Goal: Transaction & Acquisition: Book appointment/travel/reservation

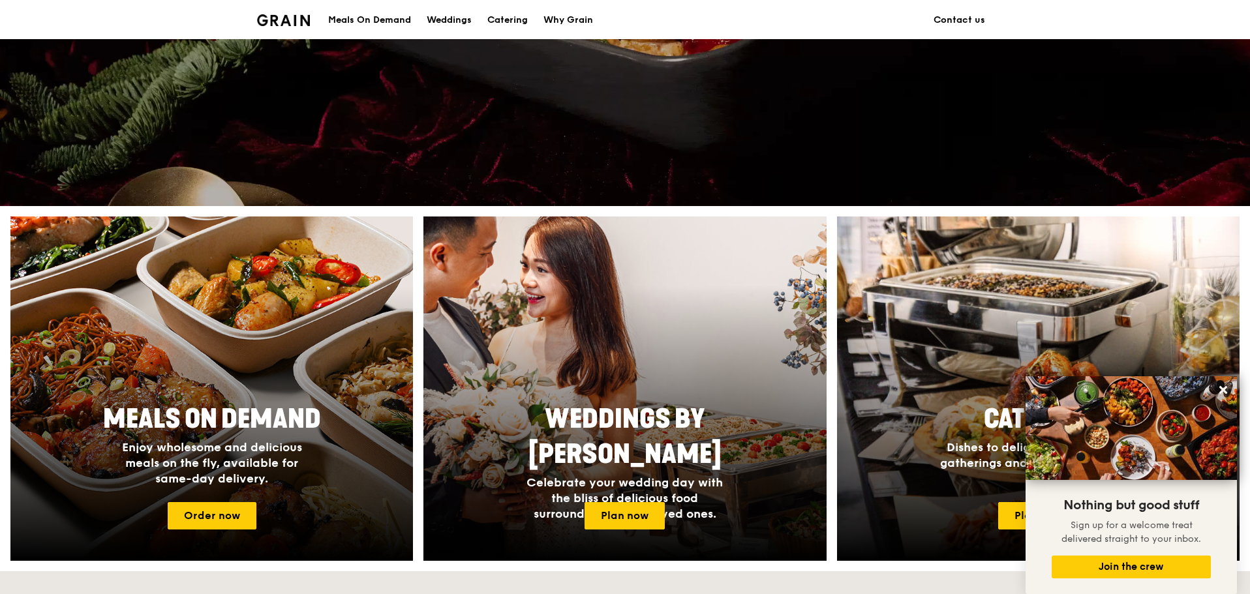
scroll to position [196, 0]
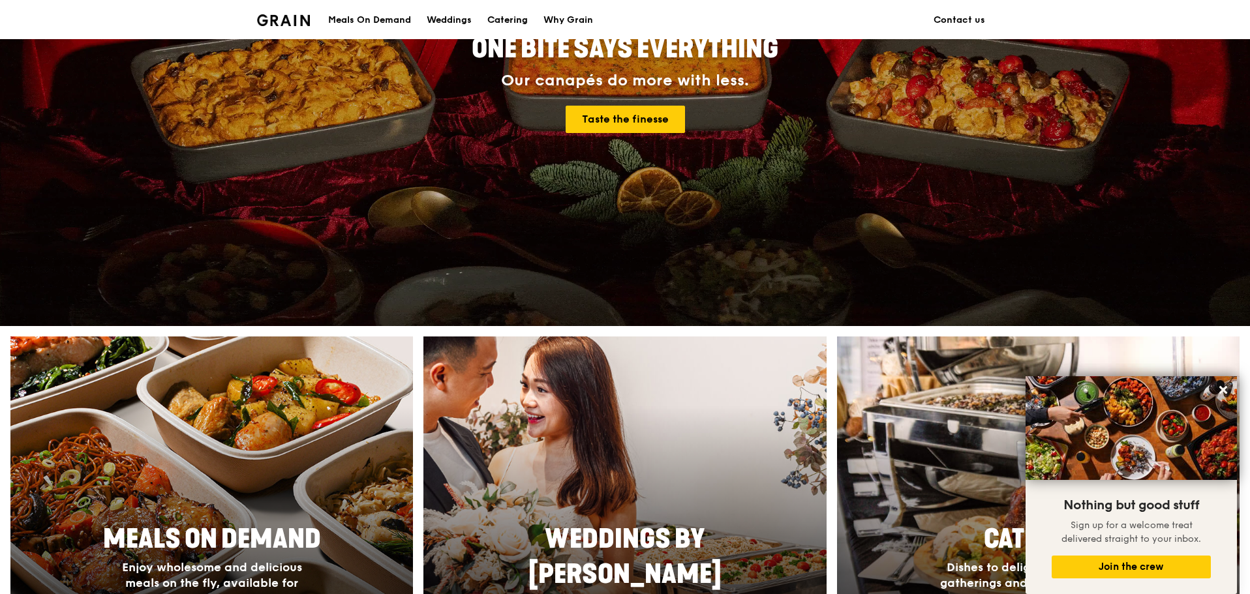
click at [510, 16] on div "Catering" at bounding box center [507, 20] width 40 height 39
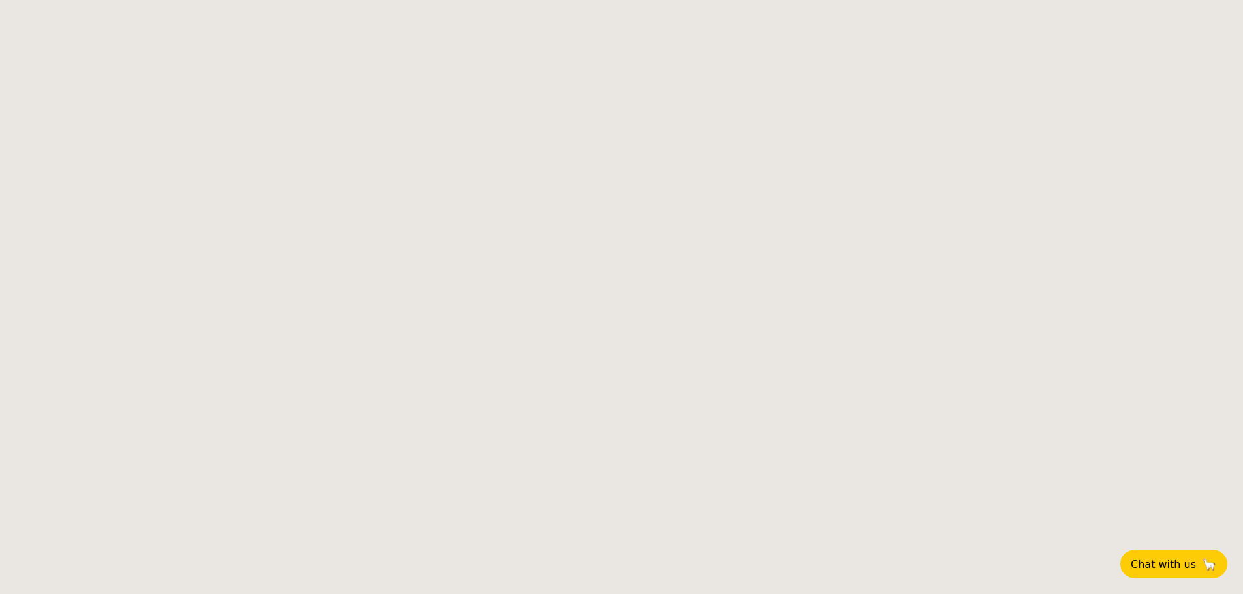
select select
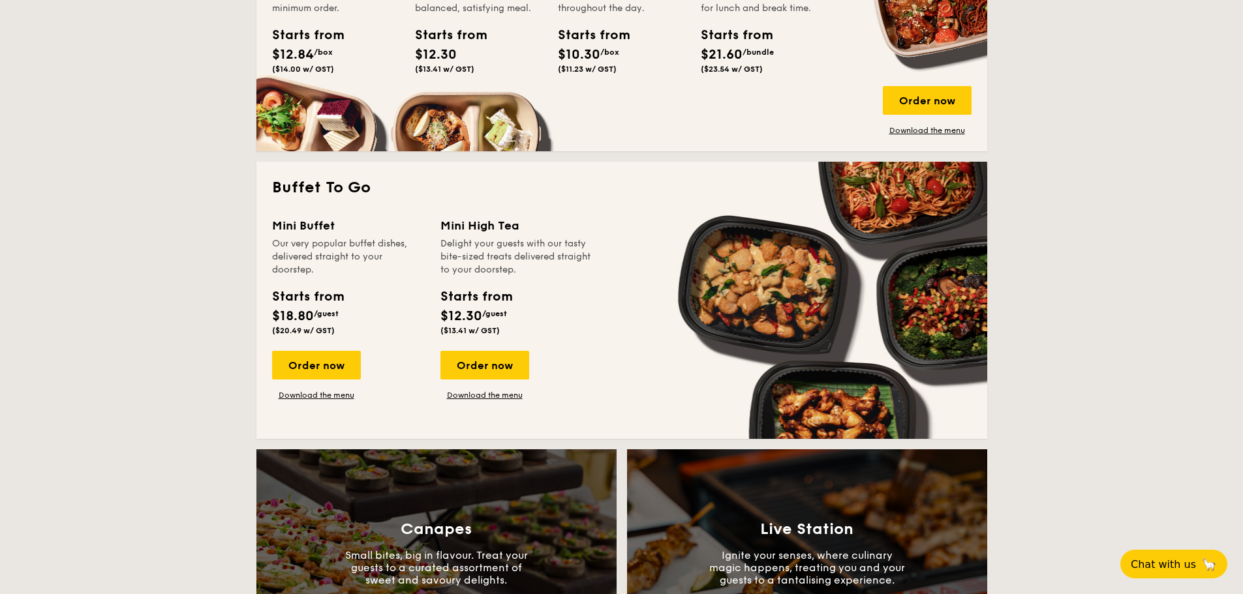
scroll to position [783, 0]
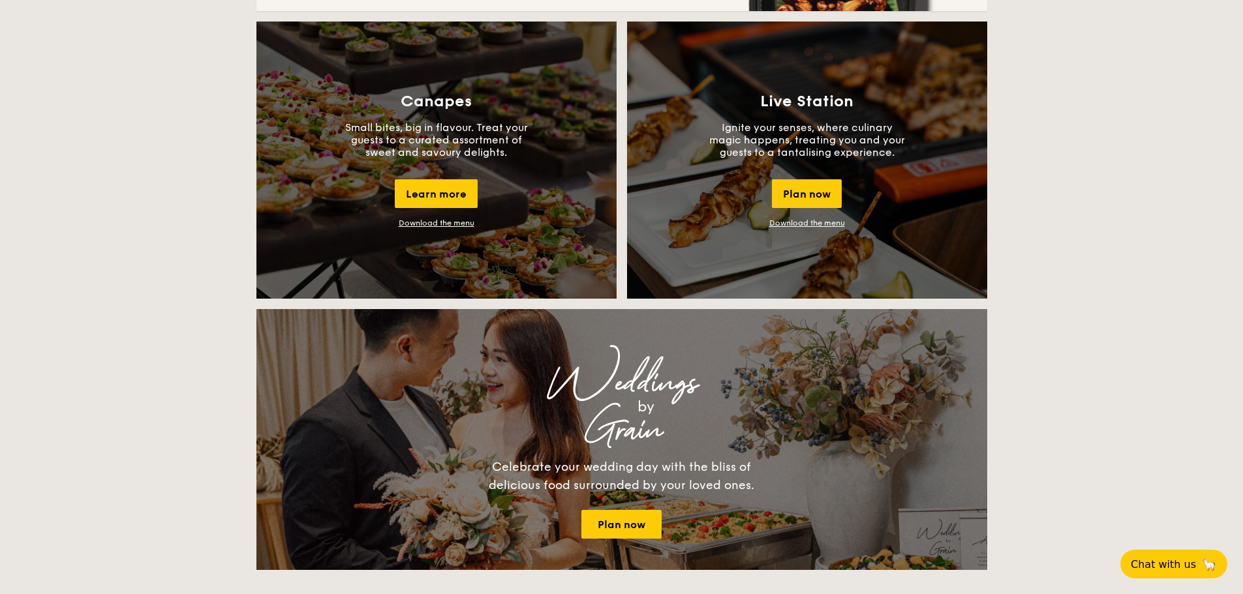
scroll to position [979, 0]
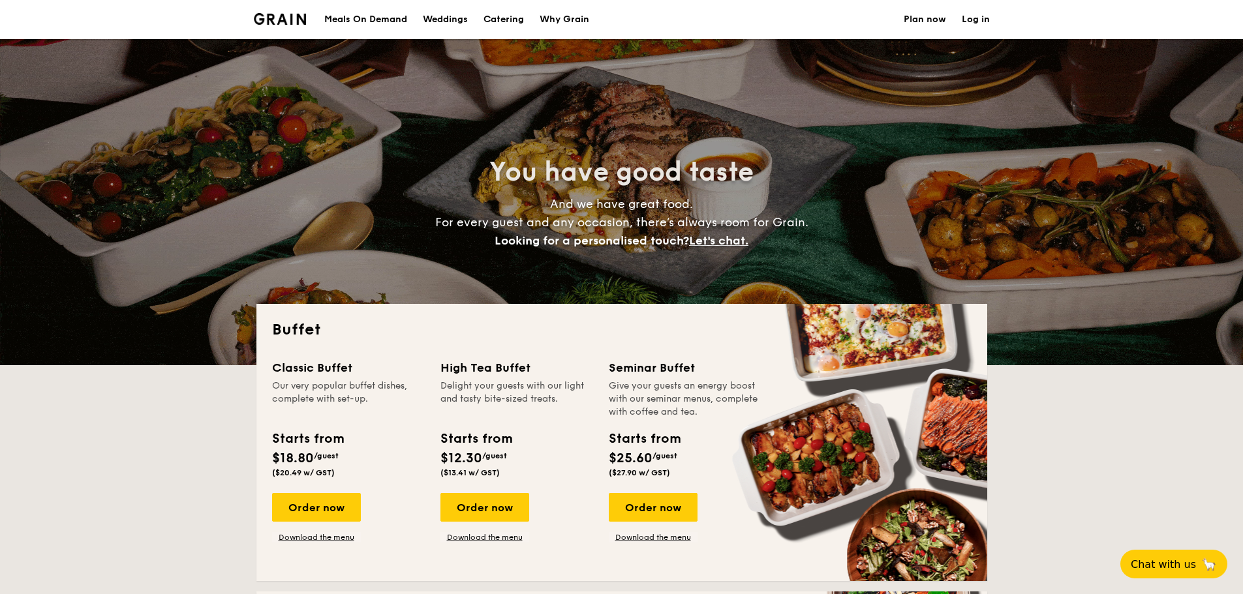
select select
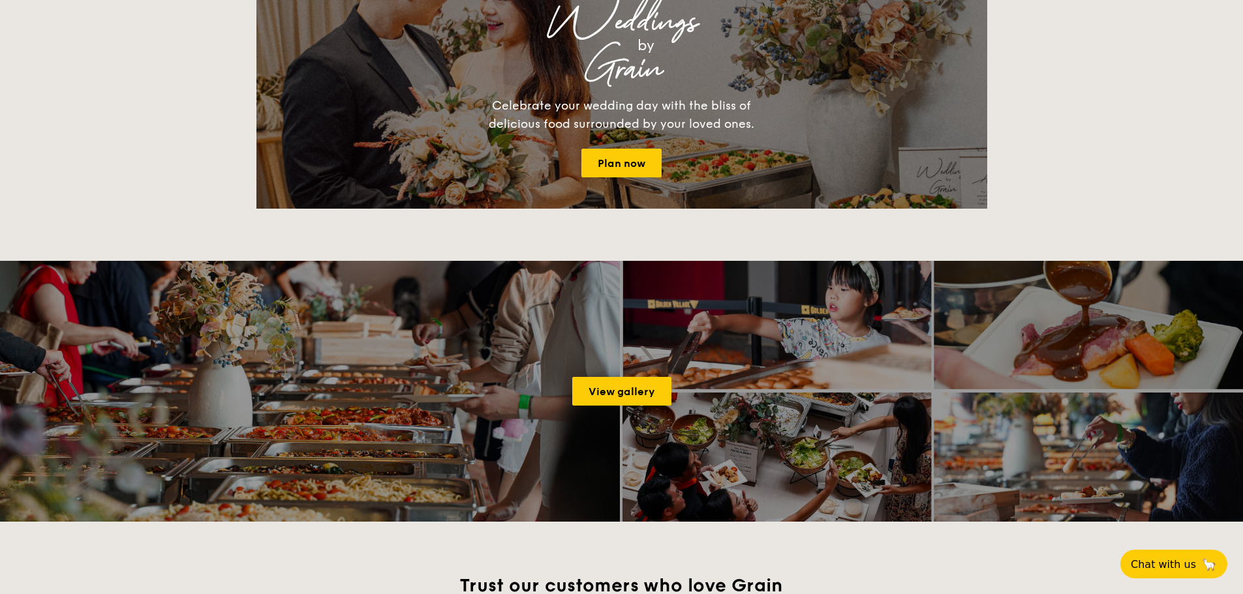
scroll to position [1436, 0]
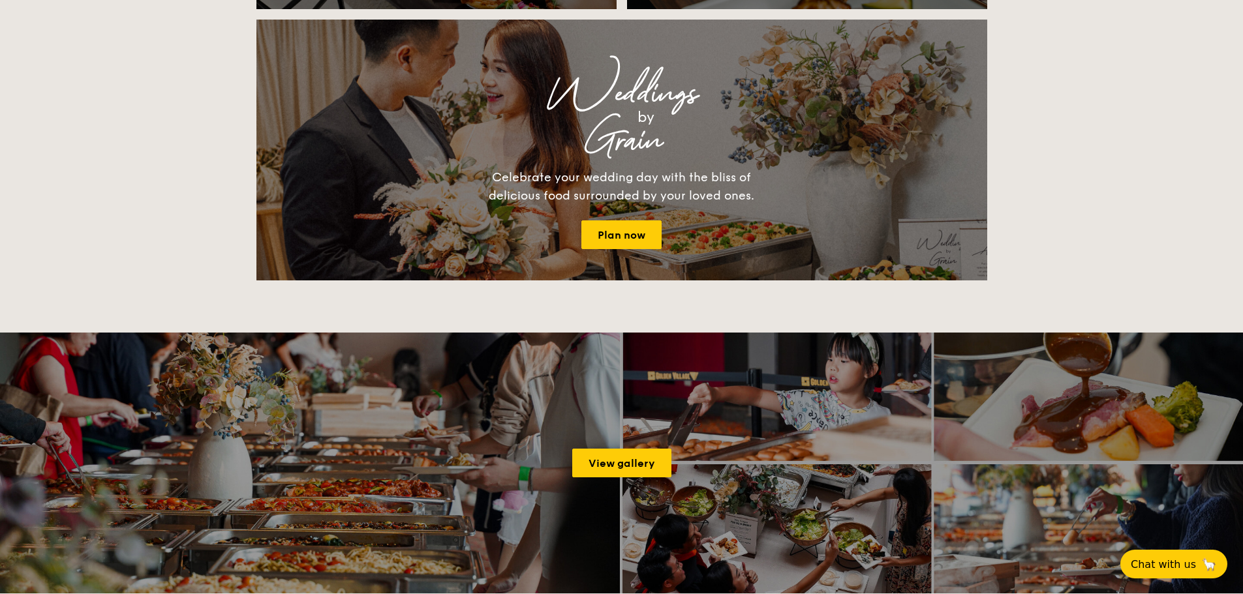
click at [644, 153] on div "Grain" at bounding box center [621, 140] width 501 height 23
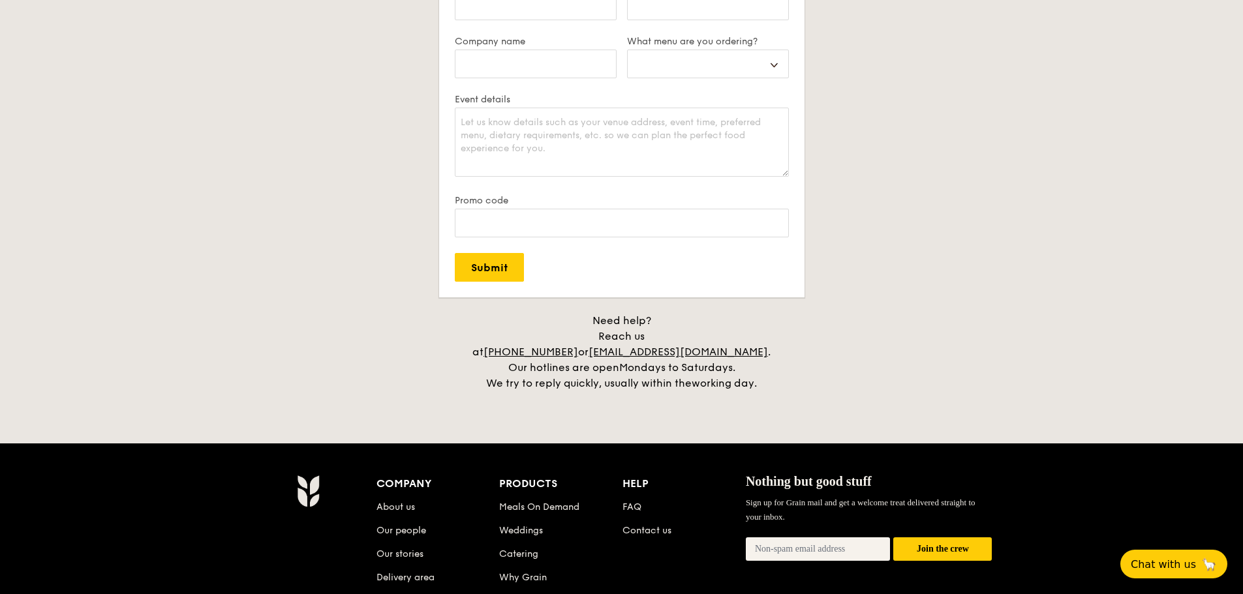
scroll to position [2587, 0]
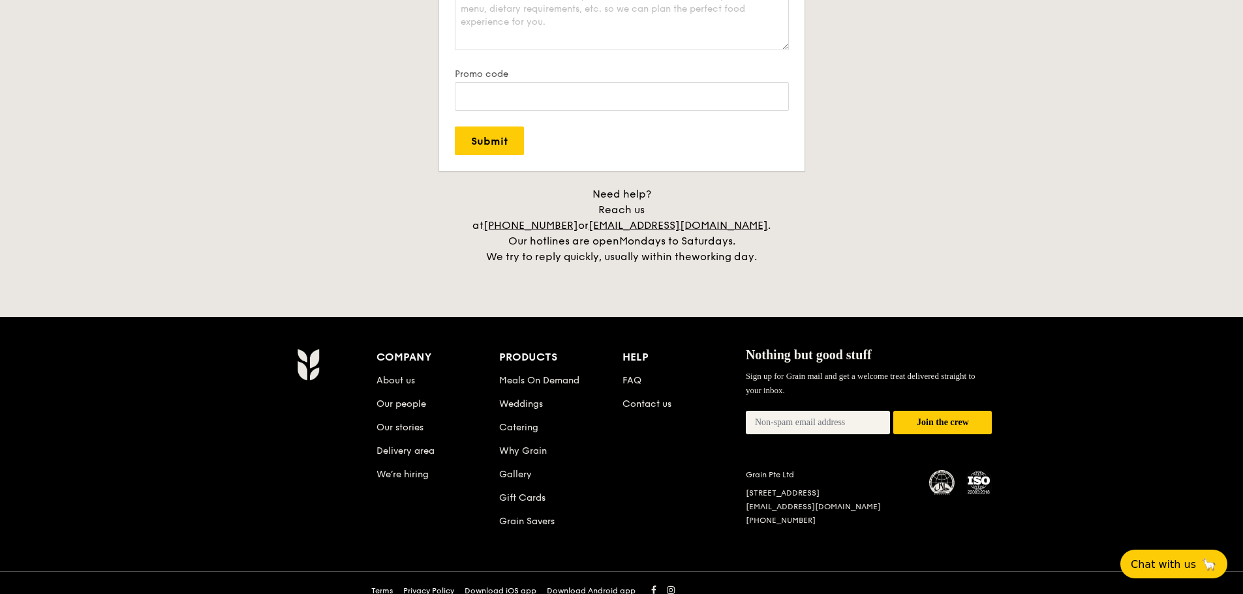
click at [395, 371] on li "About us" at bounding box center [438, 378] width 123 height 23
click at [395, 375] on link "About us" at bounding box center [396, 380] width 39 height 11
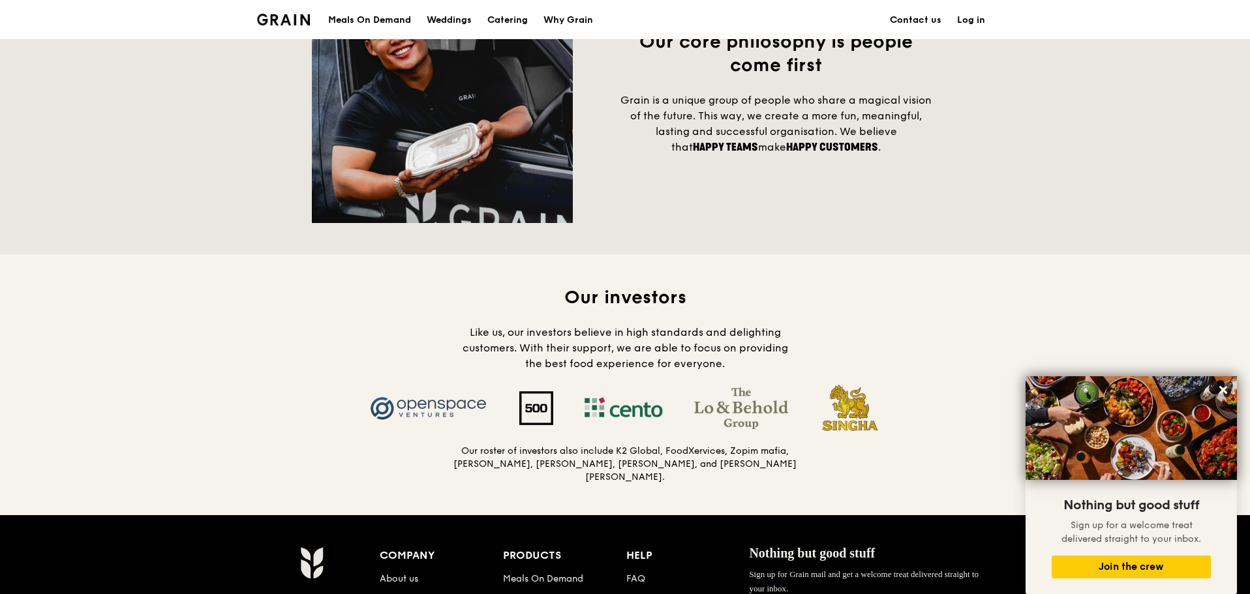
scroll to position [1256, 0]
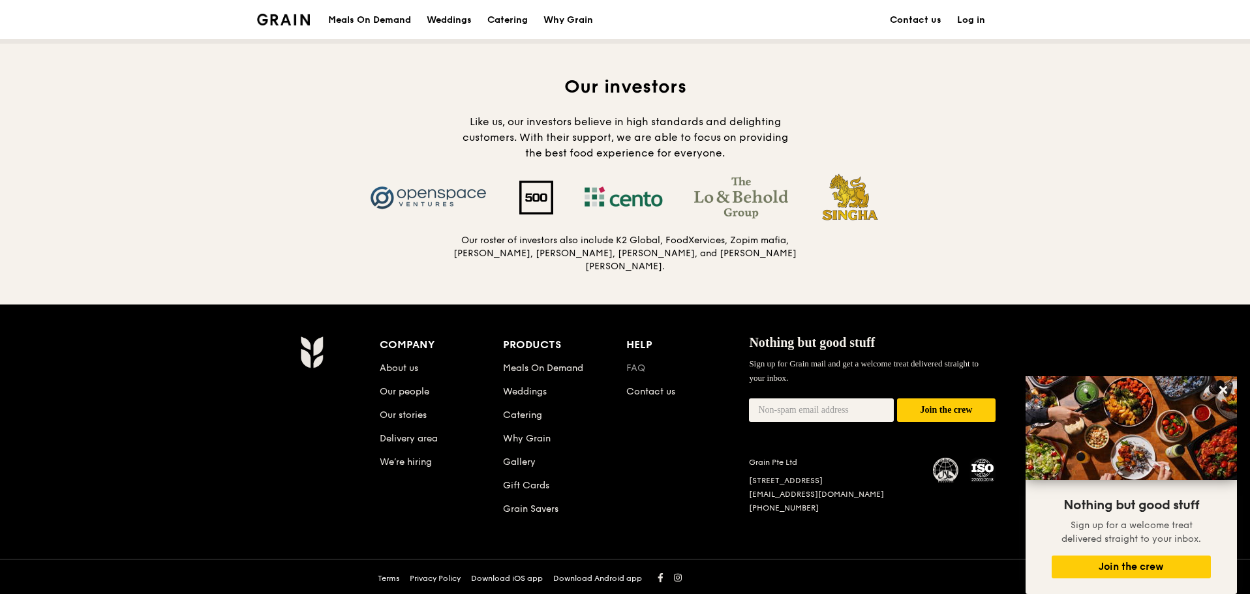
click at [640, 367] on link "FAQ" at bounding box center [635, 368] width 19 height 11
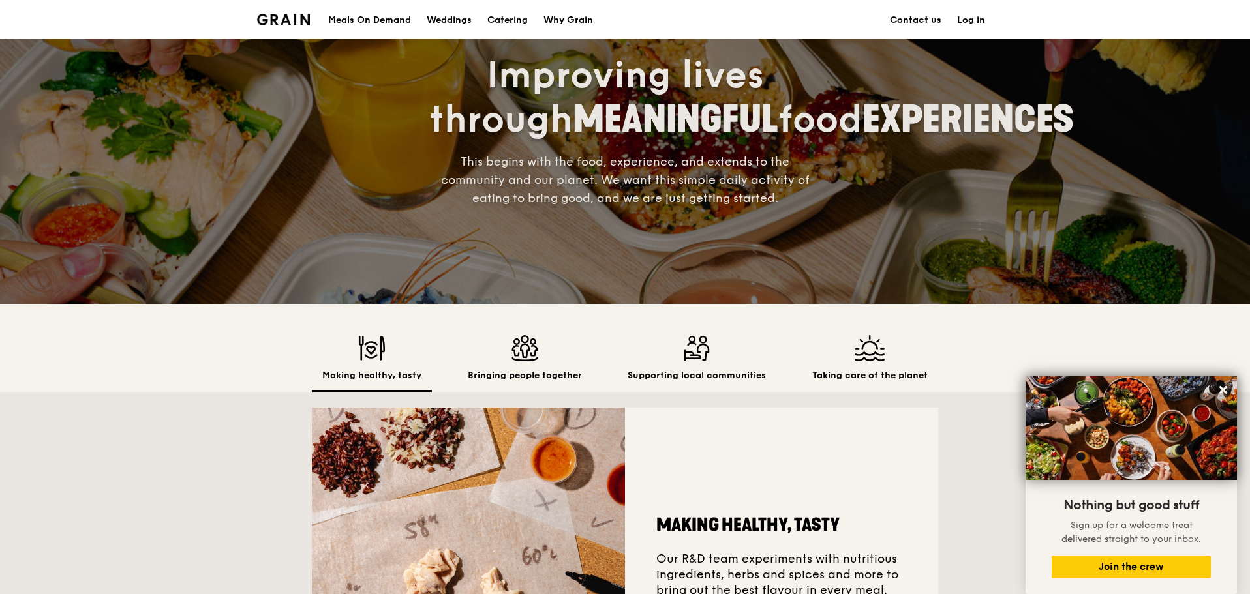
scroll to position [0, 0]
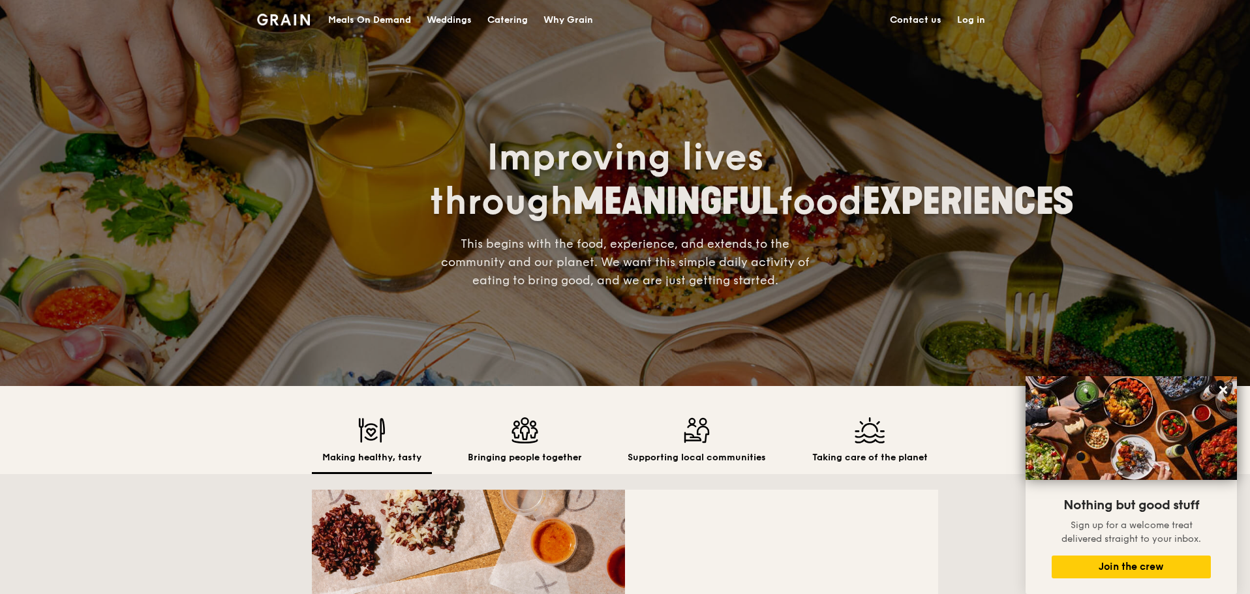
click at [502, 25] on div "Catering" at bounding box center [507, 20] width 40 height 39
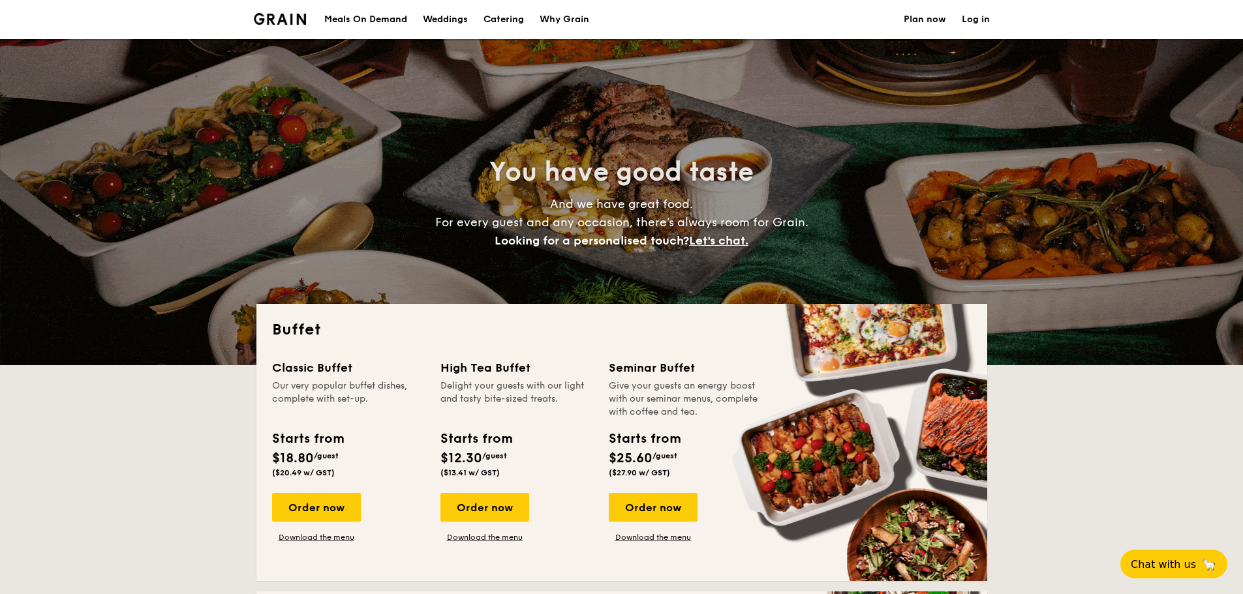
select select
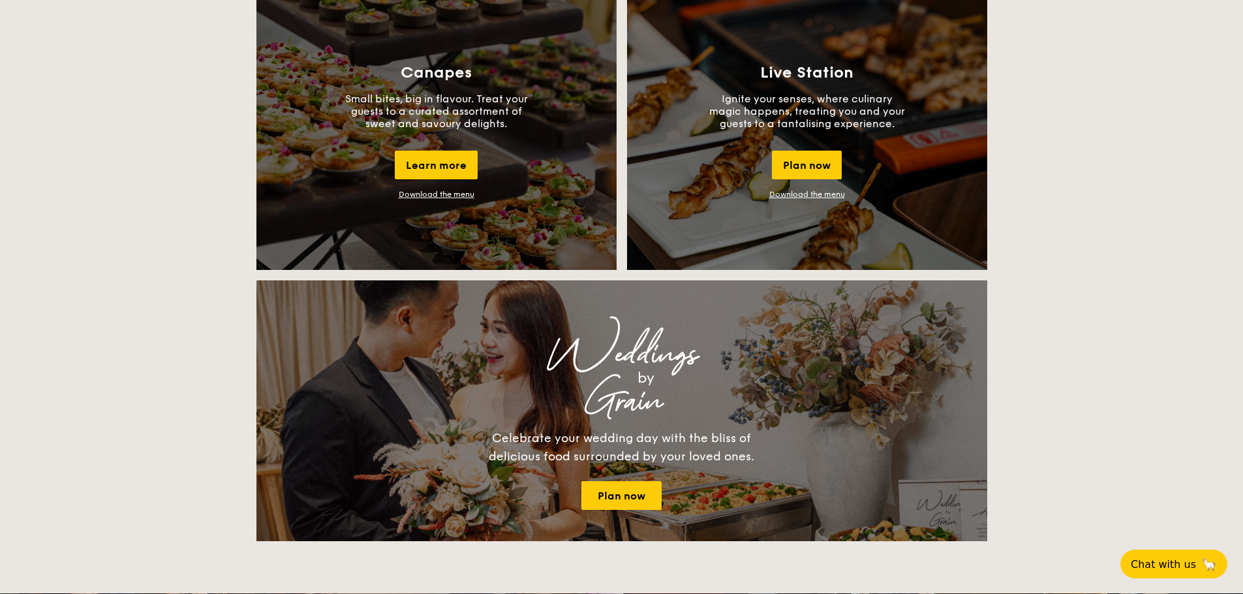
scroll to position [1109, 0]
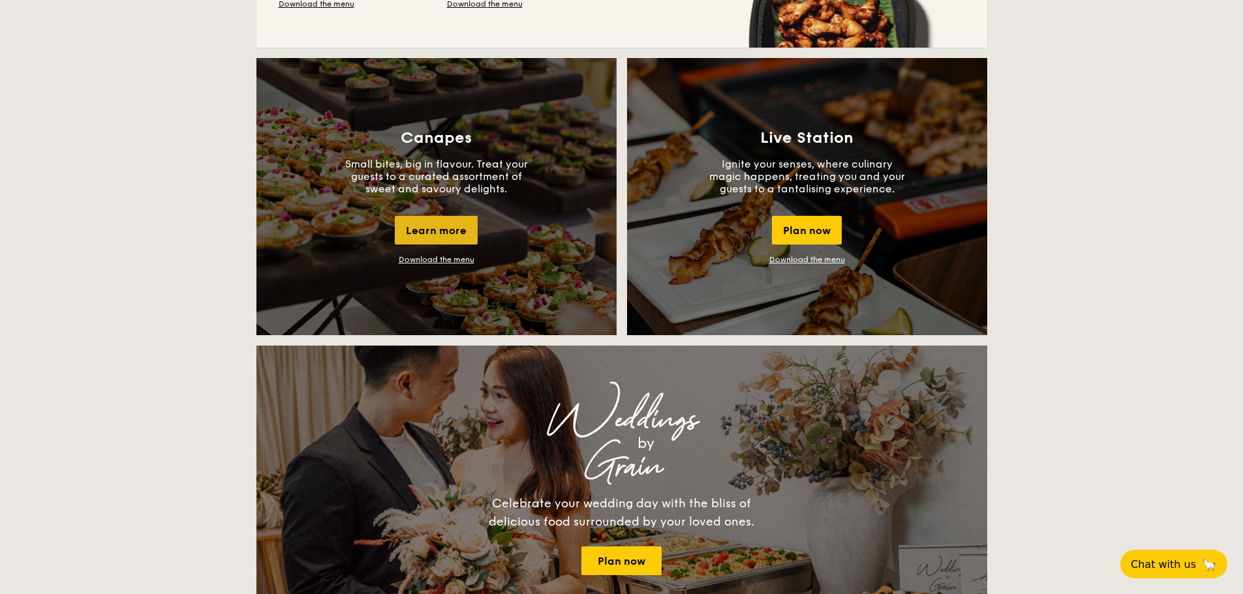
click at [438, 228] on div "Learn more" at bounding box center [436, 230] width 83 height 29
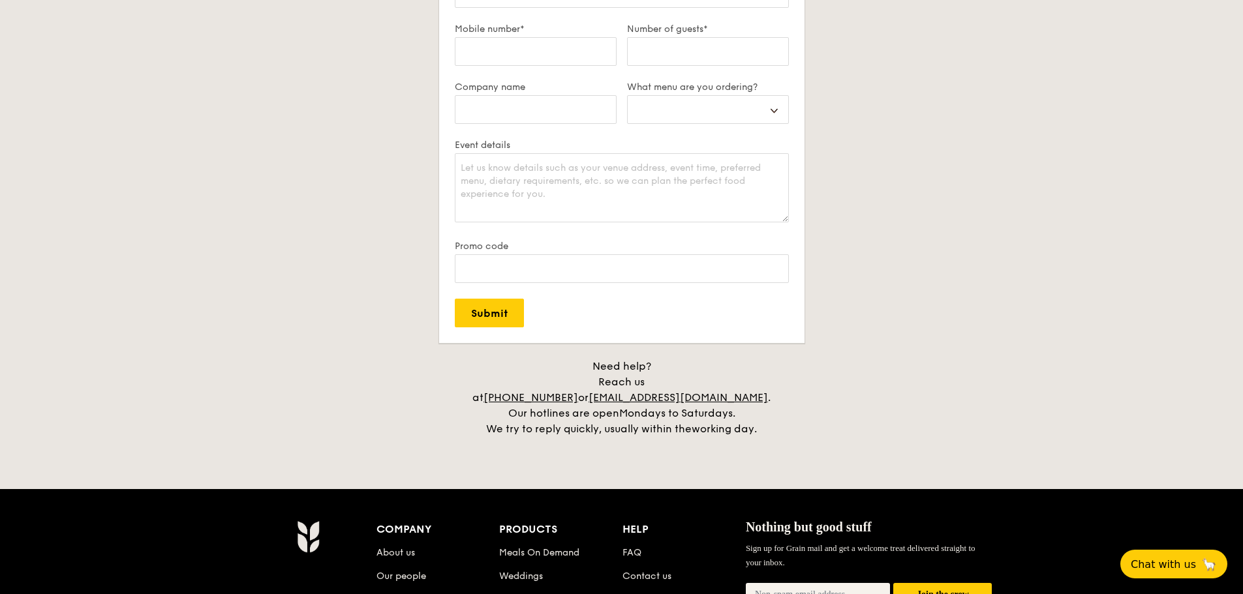
scroll to position [2587, 0]
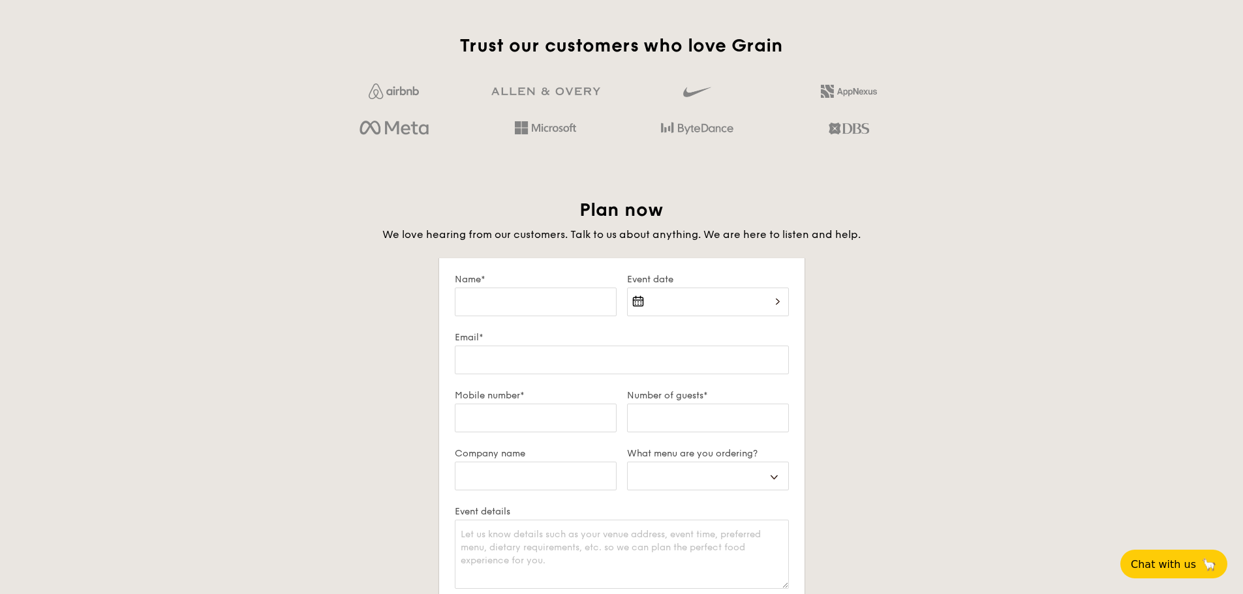
scroll to position [1999, 0]
